Goal: Find specific page/section: Find specific page/section

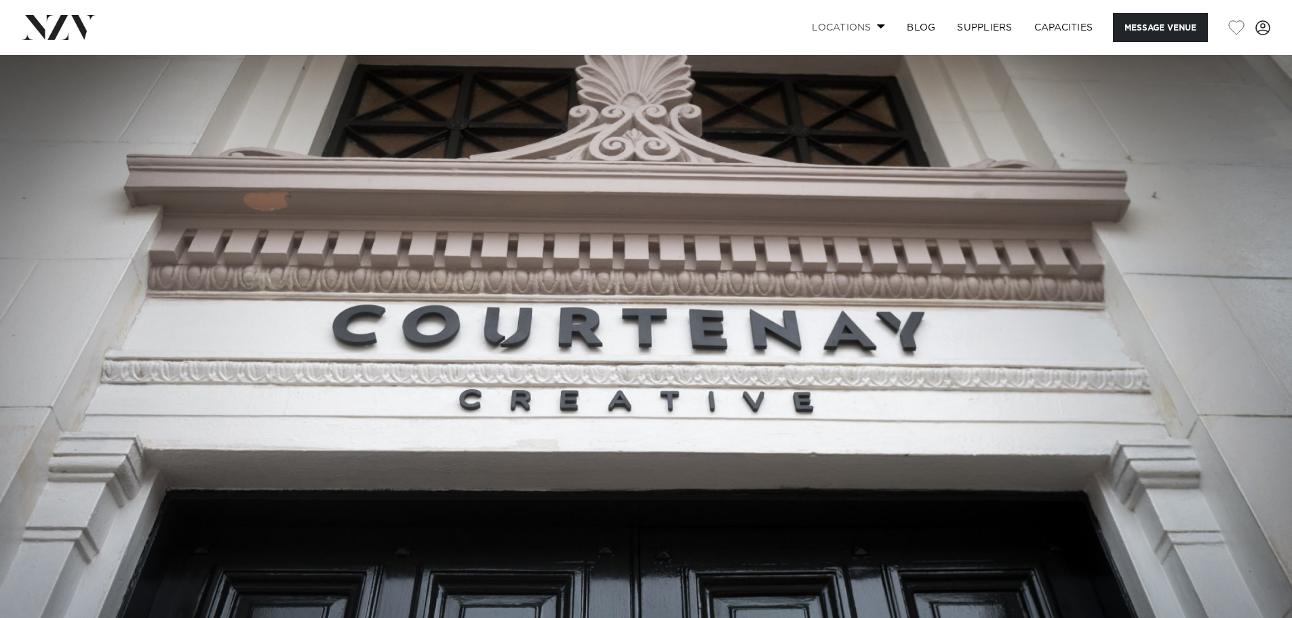
click at [877, 27] on span at bounding box center [881, 26] width 9 height 5
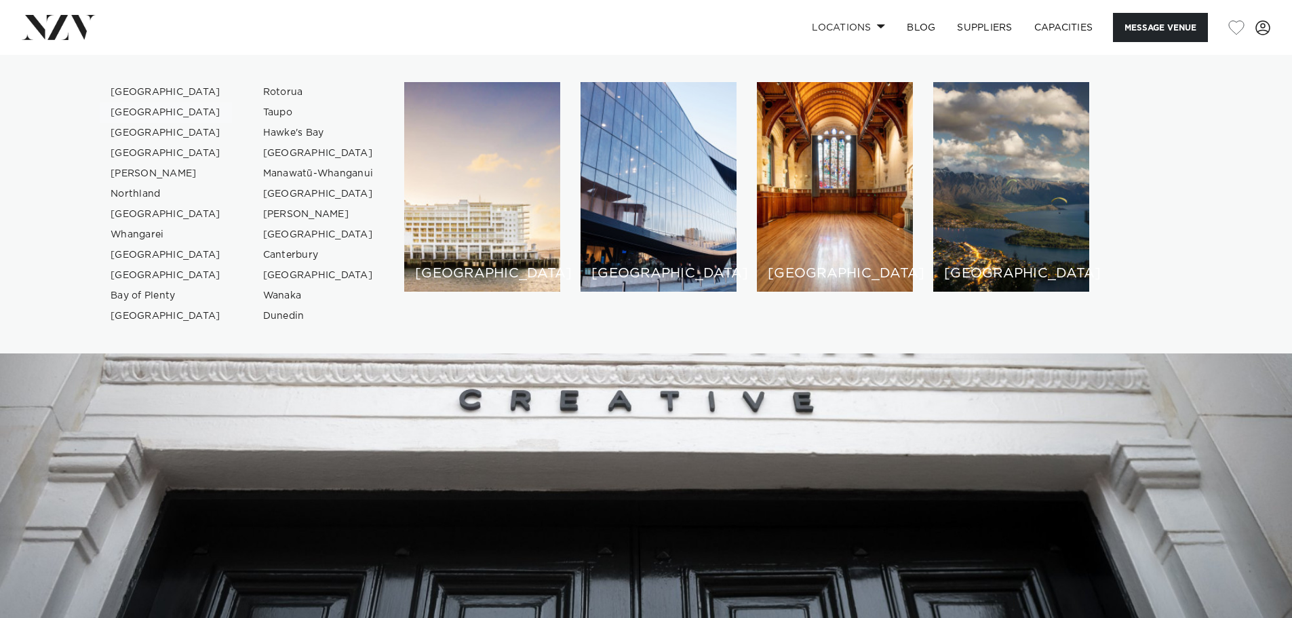
click at [130, 105] on link "[GEOGRAPHIC_DATA]" at bounding box center [166, 112] width 132 height 20
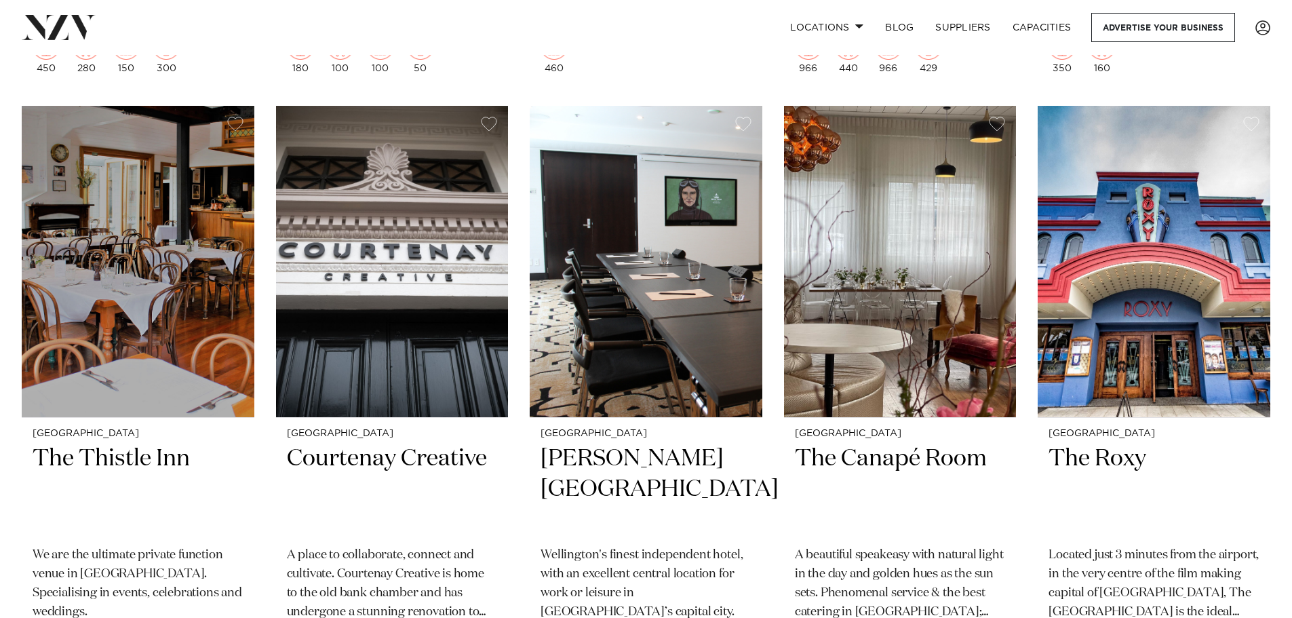
scroll to position [3595, 0]
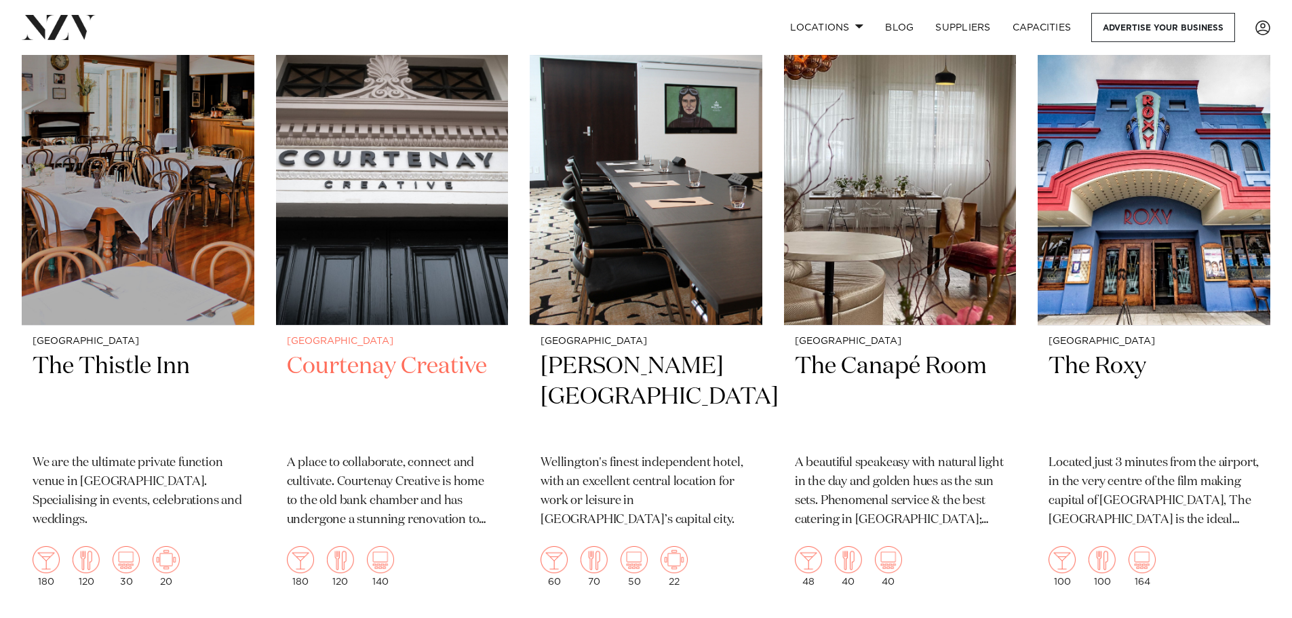
click at [343, 364] on h2 "Courtenay Creative" at bounding box center [392, 397] width 211 height 92
